Goal: Find specific page/section: Find specific page/section

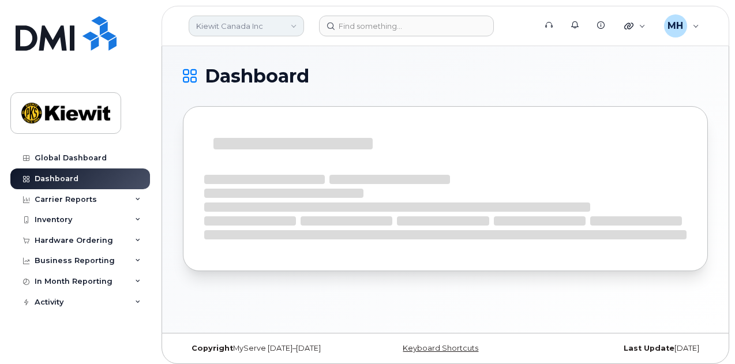
click at [292, 20] on link "Kiewit Canada Inc" at bounding box center [246, 26] width 115 height 21
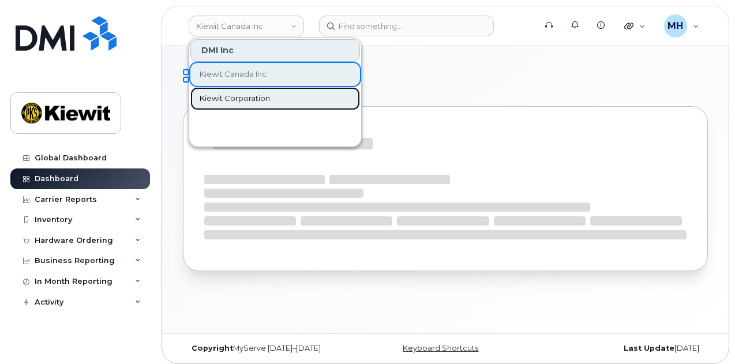
click at [264, 106] on link "Kiewit Corporation" at bounding box center [276, 98] width 170 height 23
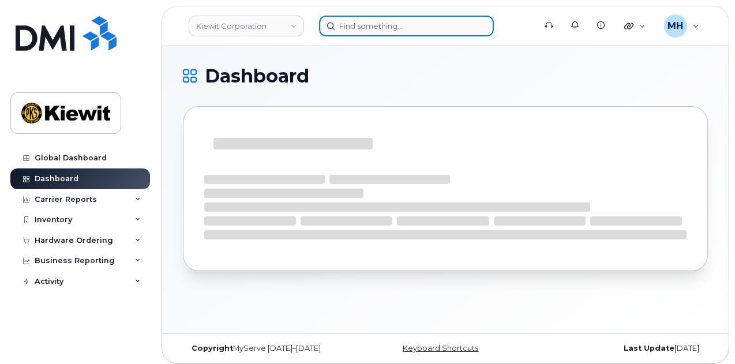
click at [404, 31] on input at bounding box center [406, 26] width 175 height 21
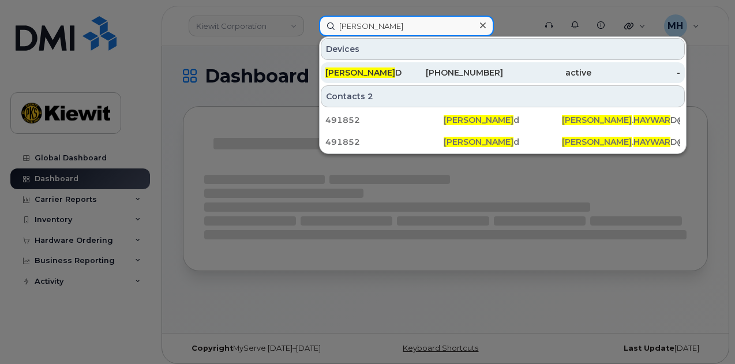
type input "morgan haywar"
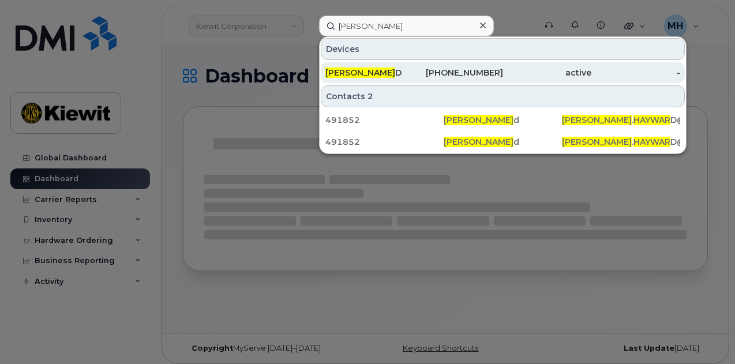
click at [395, 72] on span "MORGAN HAYWAR" at bounding box center [361, 73] width 70 height 10
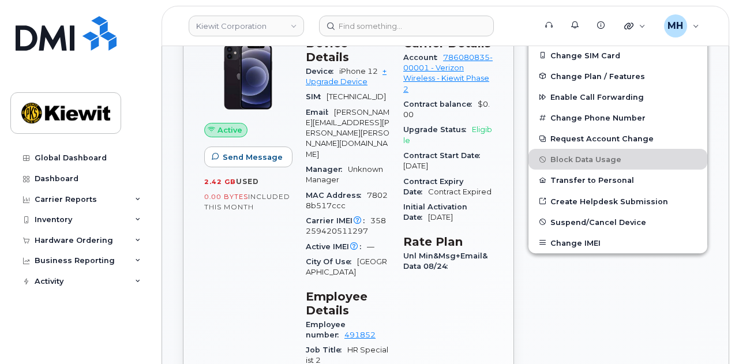
scroll to position [292, 0]
